Goal: Transaction & Acquisition: Purchase product/service

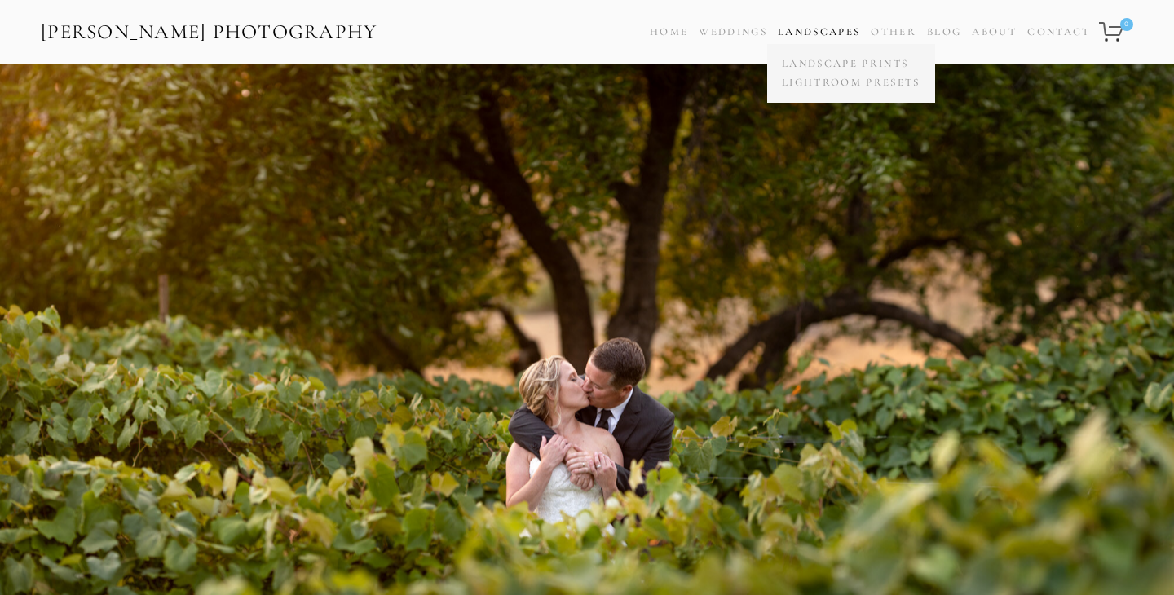
click at [824, 29] on link "Landscapes" at bounding box center [819, 31] width 82 height 13
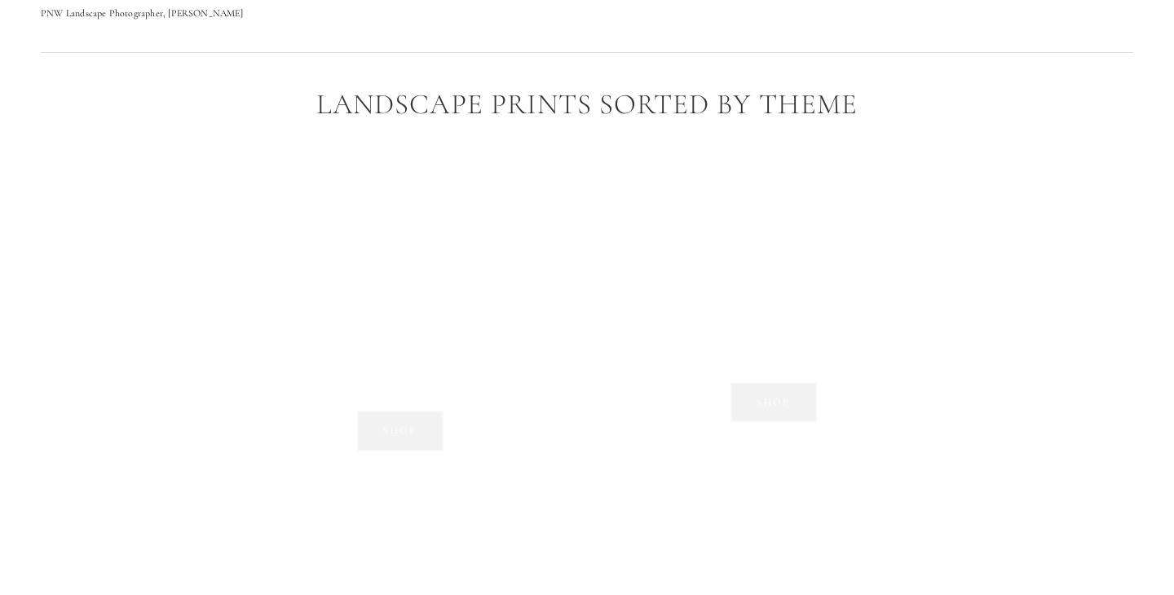
scroll to position [1068, 0]
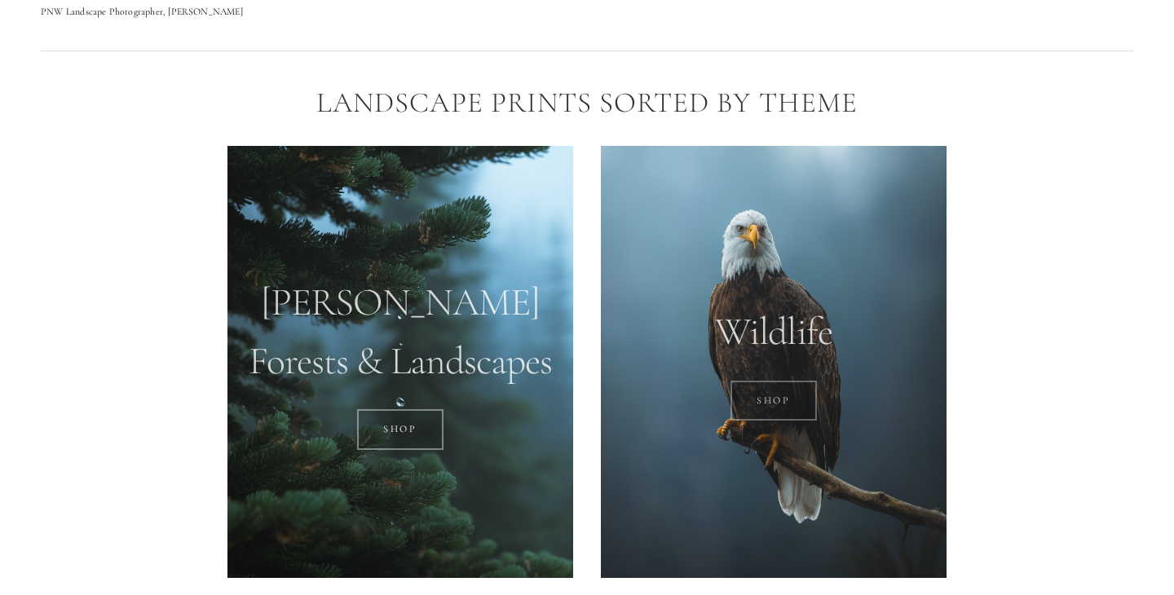
click at [775, 388] on link "SHOP" at bounding box center [774, 401] width 87 height 41
